Goal: Task Accomplishment & Management: Manage account settings

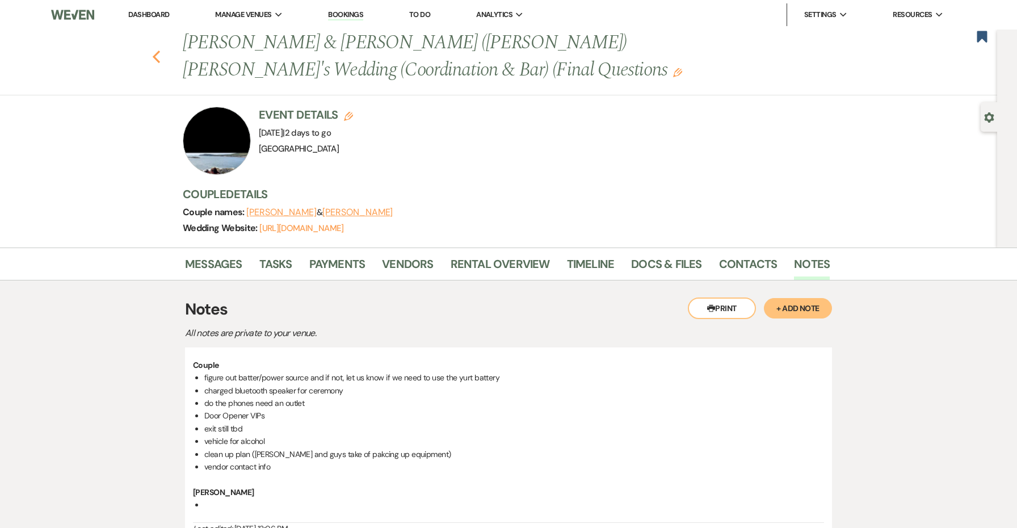
click at [157, 56] on icon "Previous" at bounding box center [156, 57] width 9 height 14
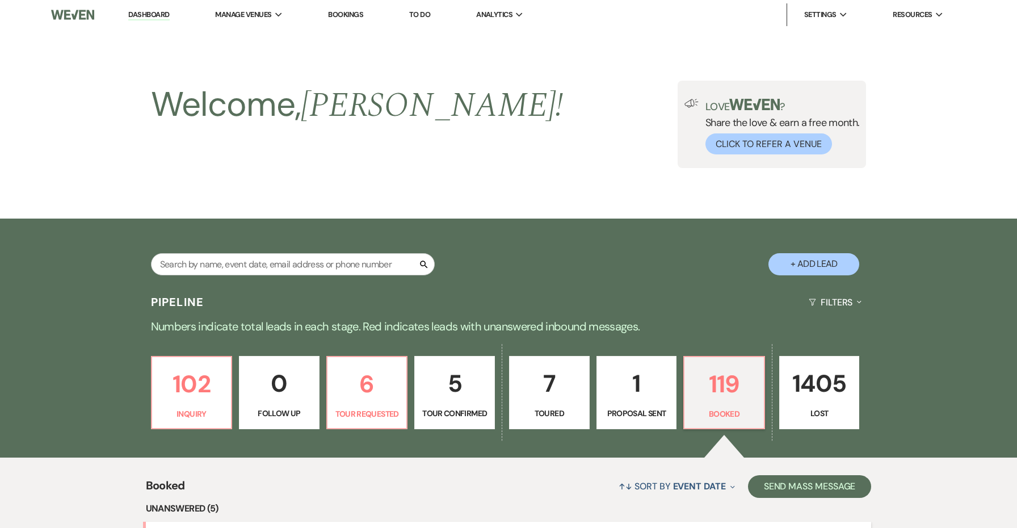
scroll to position [451, 0]
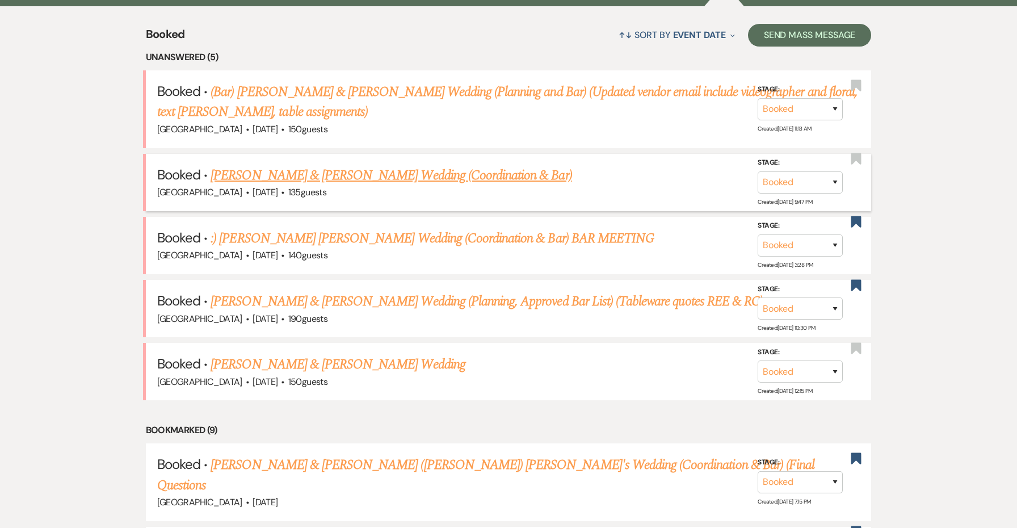
click at [372, 173] on link "[PERSON_NAME] & [PERSON_NAME] Wedding (Coordination & Bar)" at bounding box center [391, 175] width 361 height 20
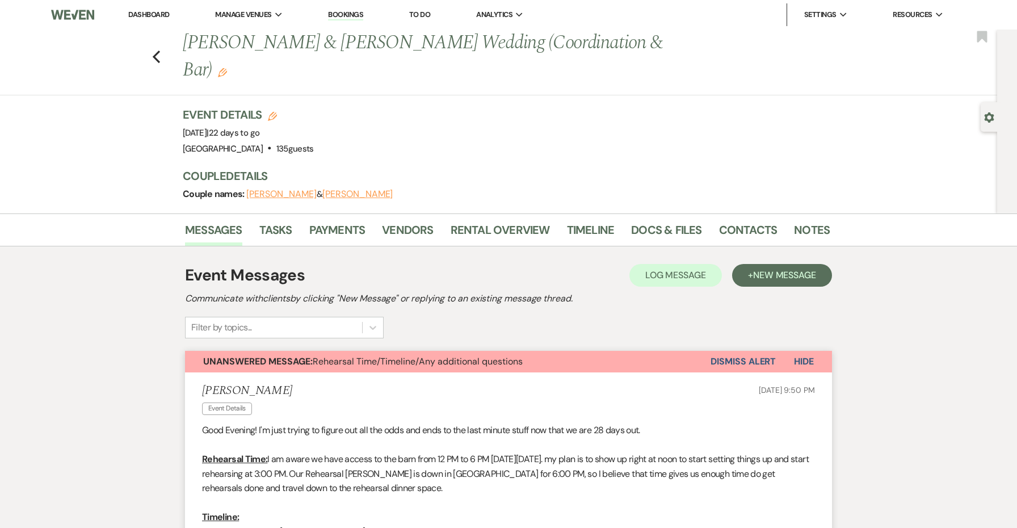
click at [722, 351] on button "Dismiss Alert" at bounding box center [743, 362] width 65 height 22
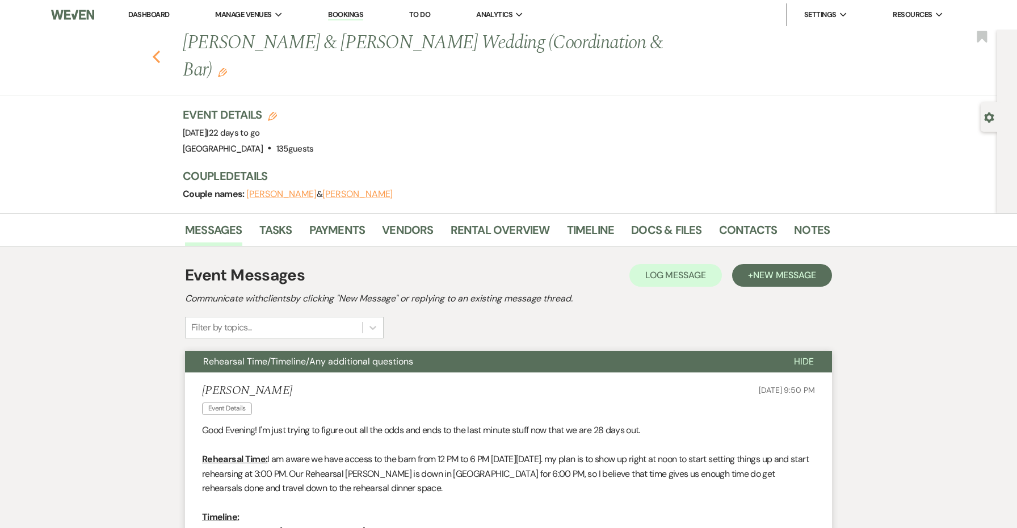
click at [158, 51] on use "button" at bounding box center [156, 57] width 7 height 12
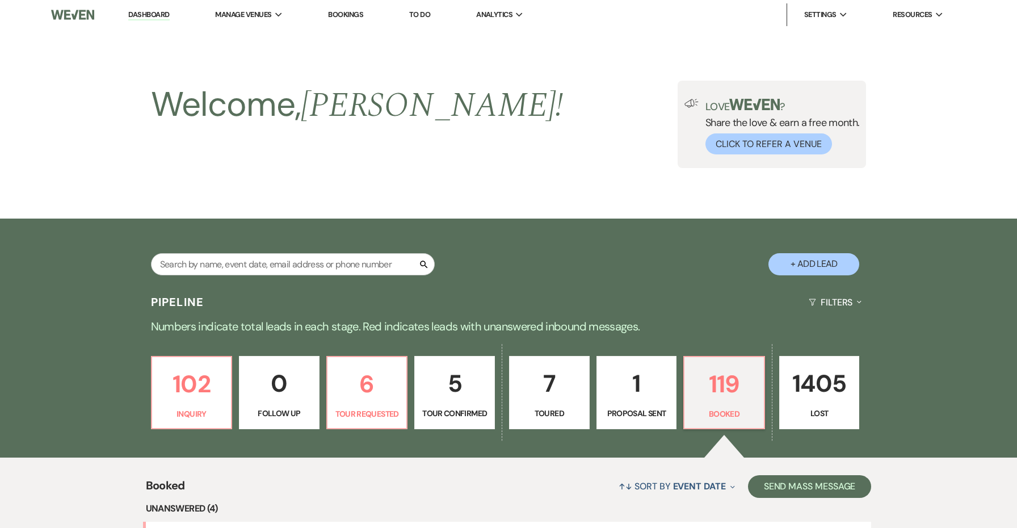
scroll to position [451, 0]
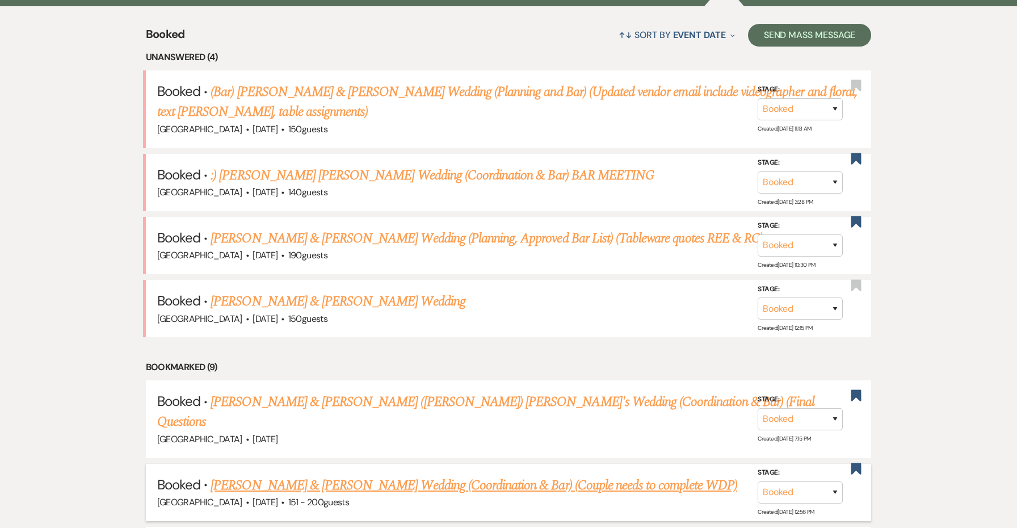
click at [541, 475] on link "[PERSON_NAME] & [PERSON_NAME] Wedding (Coordination & Bar) (Couple needs to com…" at bounding box center [474, 485] width 527 height 20
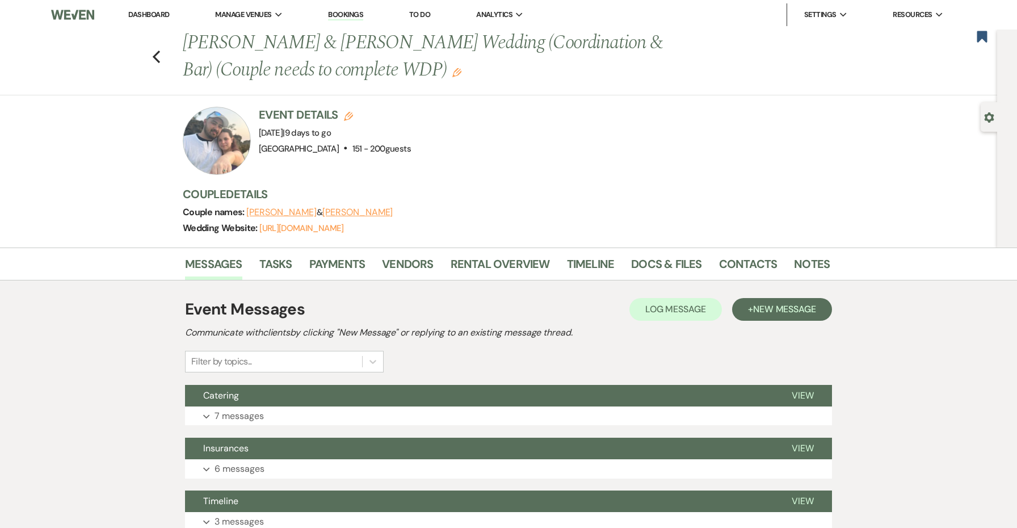
click at [452, 74] on icon "Edit" at bounding box center [456, 72] width 9 height 9
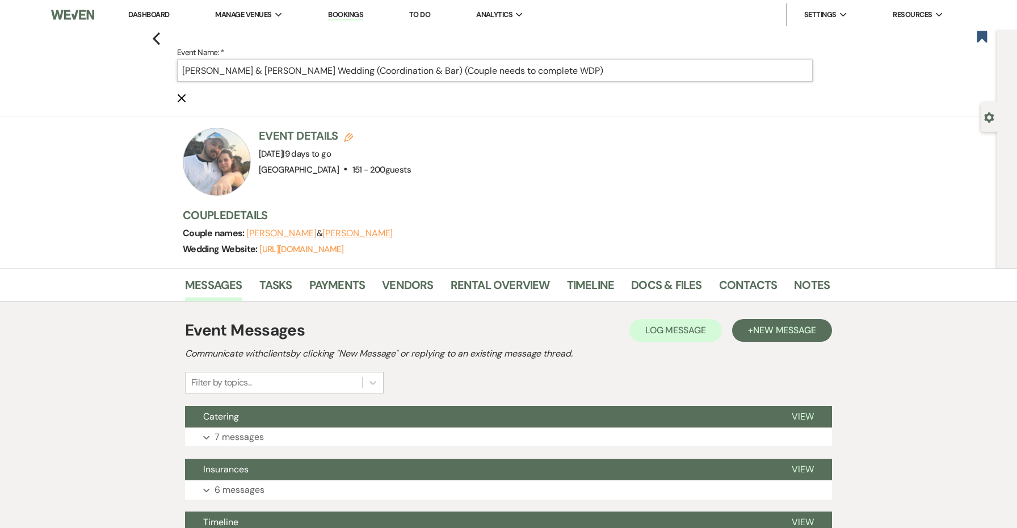
drag, startPoint x: 590, startPoint y: 69, endPoint x: 457, endPoint y: 71, distance: 132.3
click at [457, 71] on input "[PERSON_NAME] & [PERSON_NAME] Wedding (Coordination & Bar) (Couple needs to com…" at bounding box center [495, 71] width 636 height 22
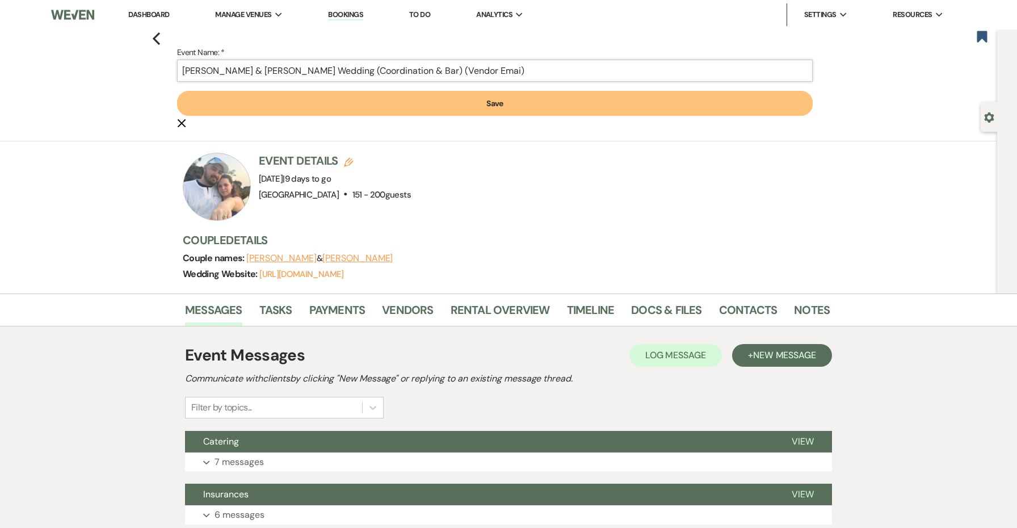
type input "[PERSON_NAME] & [PERSON_NAME] Wedding (Coordination & Bar) (Vendor Email)"
click at [602, 99] on button "Save" at bounding box center [495, 103] width 636 height 25
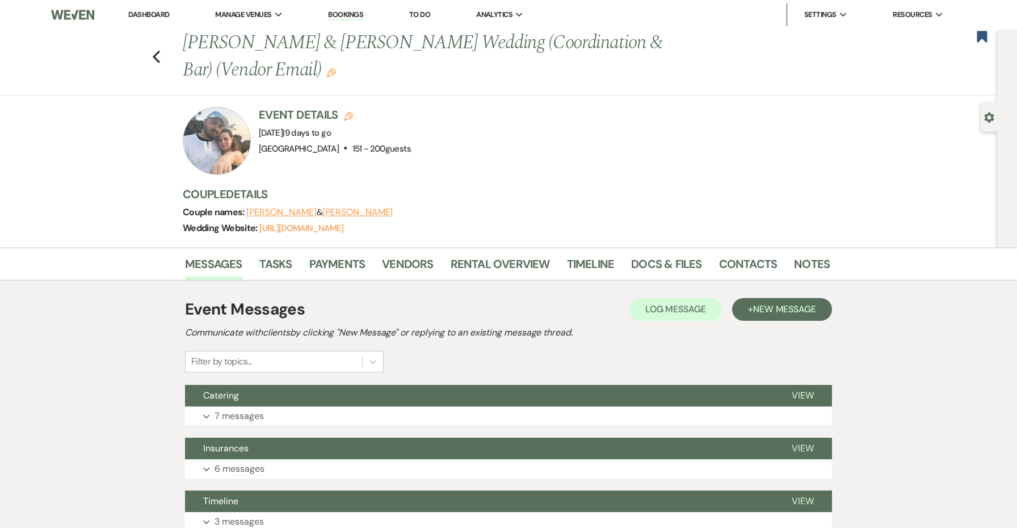
click at [598, 104] on div "Previous [PERSON_NAME] & [PERSON_NAME] Wedding (Coordination & Bar) (Vendor Ema…" at bounding box center [498, 139] width 997 height 218
